Goal: Navigation & Orientation: Locate item on page

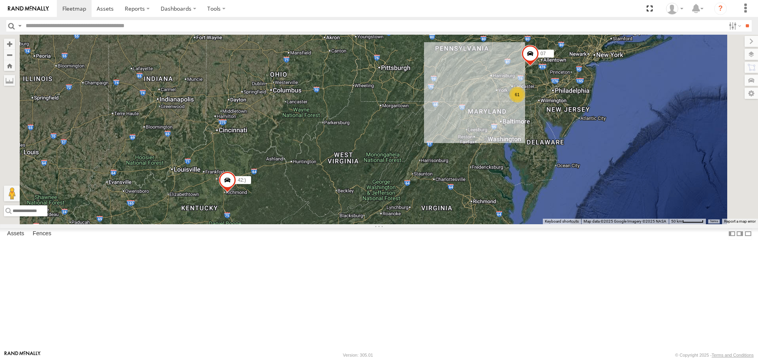
select select "**********"
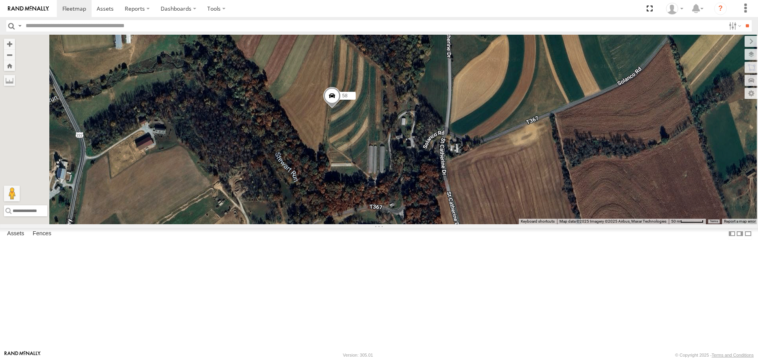
click at [341, 109] on span at bounding box center [331, 97] width 17 height 21
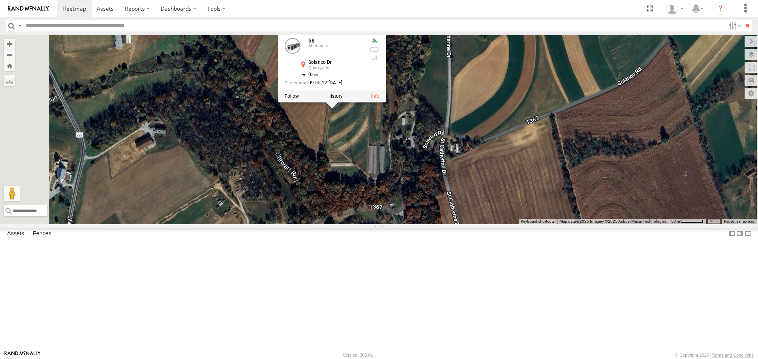
click at [342, 99] on label at bounding box center [334, 97] width 15 height 6
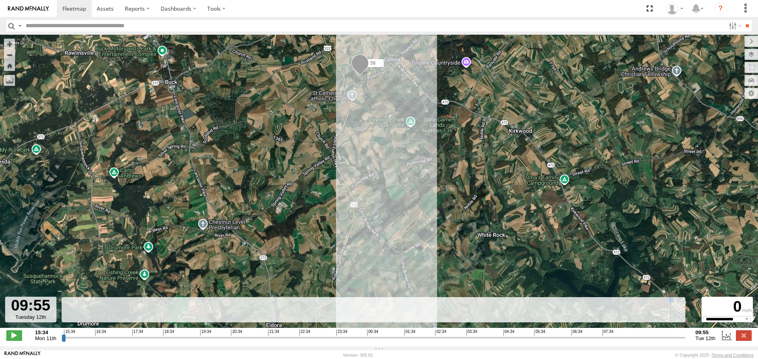
click at [685, 342] on input "range" at bounding box center [373, 337] width 623 height 7
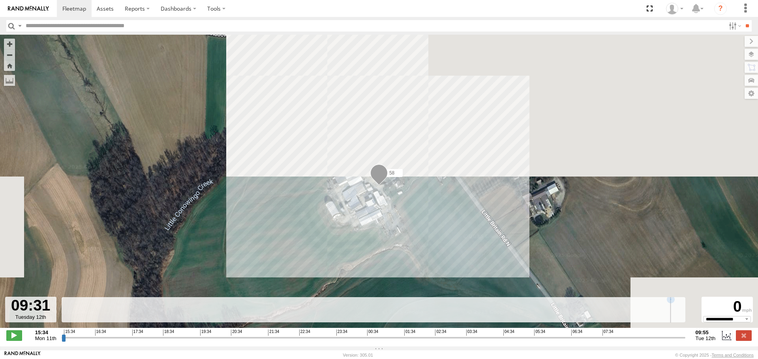
type input "**********"
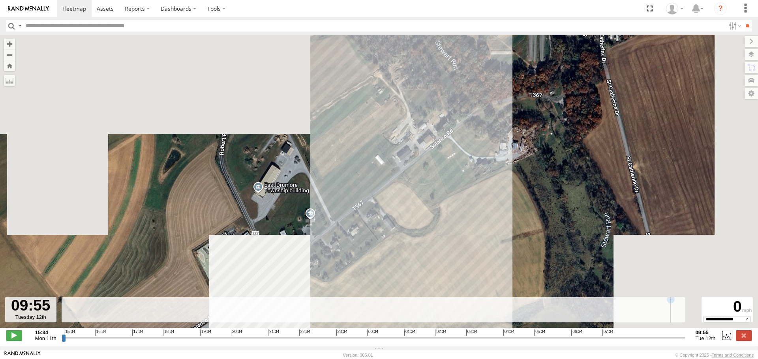
click at [685, 341] on input "range" at bounding box center [373, 337] width 623 height 7
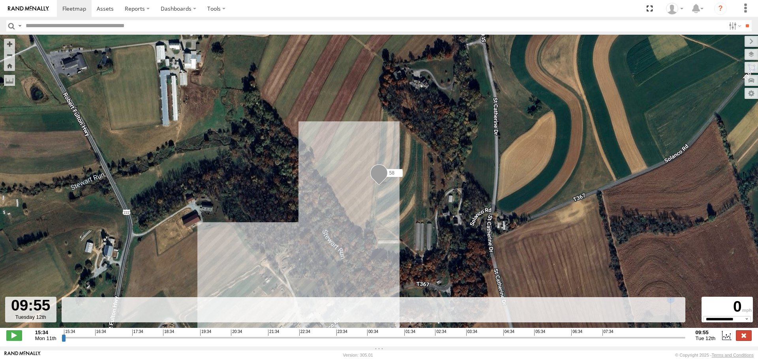
click at [739, 341] on label at bounding box center [744, 336] width 16 height 10
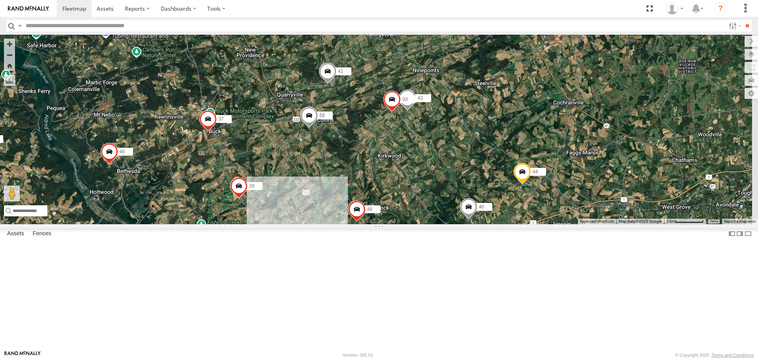
drag, startPoint x: 677, startPoint y: 273, endPoint x: 536, endPoint y: 231, distance: 147.3
click at [536, 224] on div "58 37 47:( 43 41 03 46 44 43 46 22 29 30 48 40" at bounding box center [379, 129] width 758 height 189
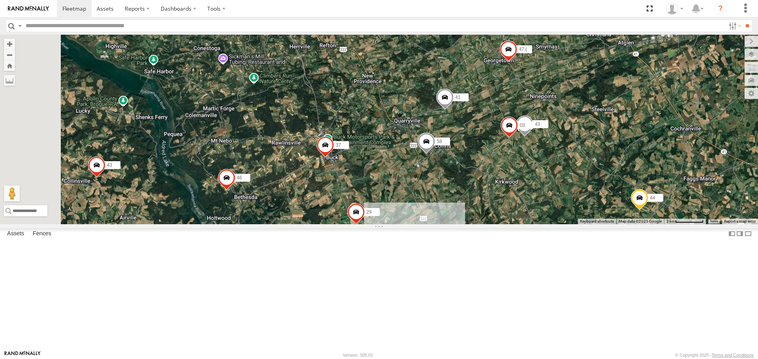
drag, startPoint x: 494, startPoint y: 218, endPoint x: 603, endPoint y: 236, distance: 111.2
click at [603, 224] on div "58 37 47:( 43 41 03 46 44 43 46 22 29 30 48 40" at bounding box center [379, 129] width 758 height 189
